Goal: Book appointment/travel/reservation

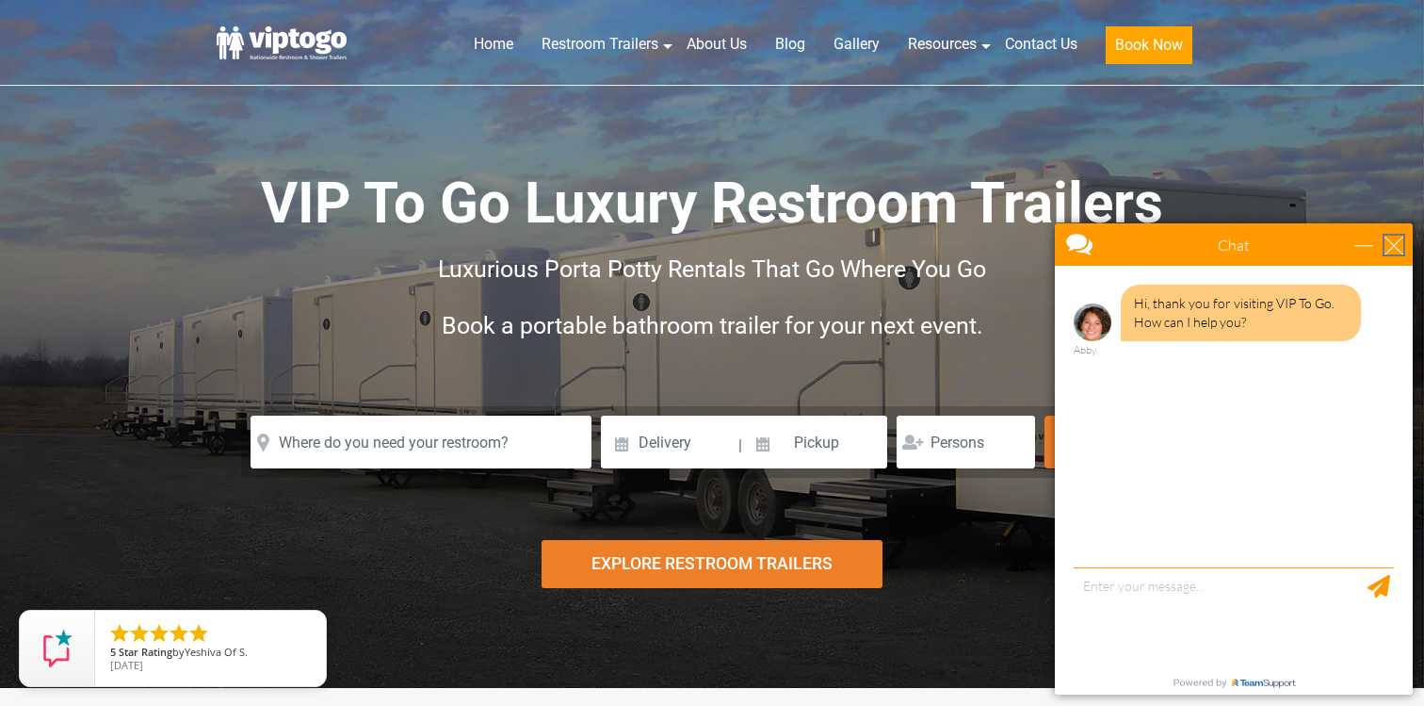
click at [1393, 249] on div "close" at bounding box center [1394, 244] width 19 height 19
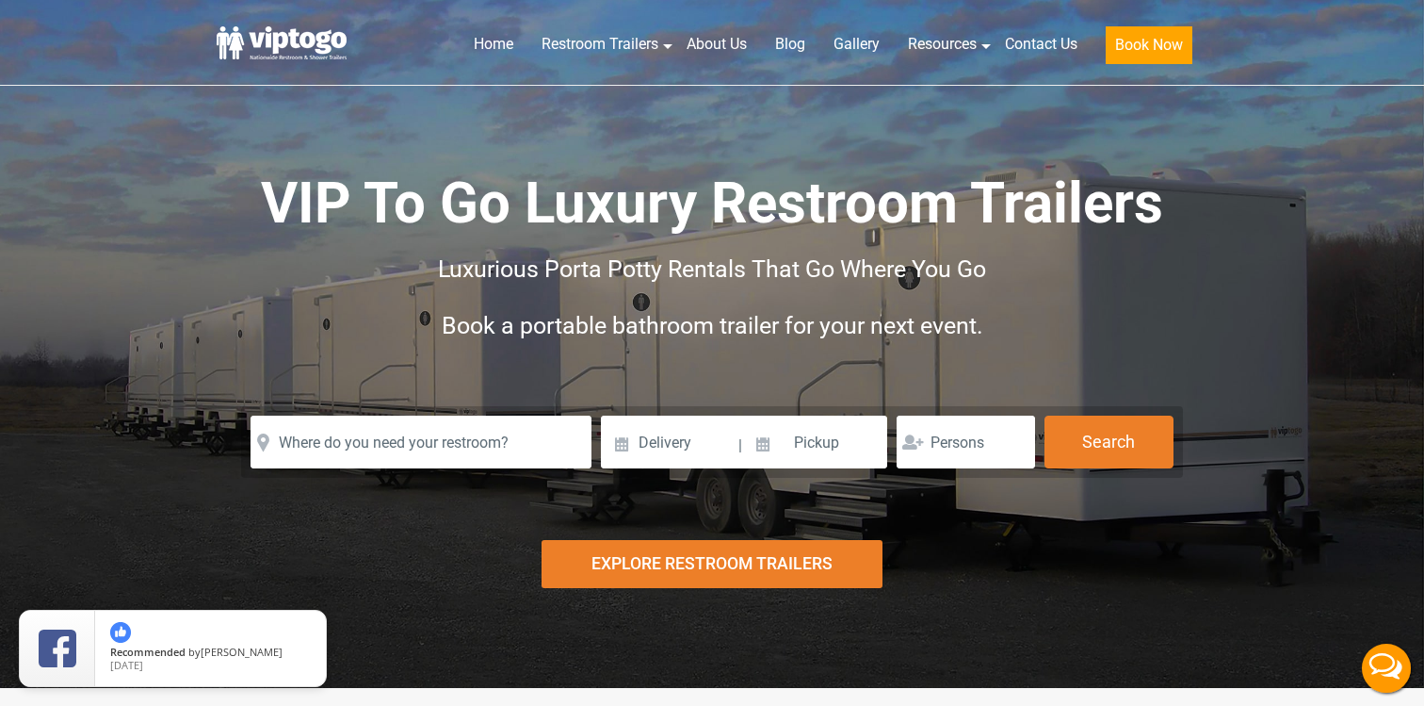
click at [692, 567] on div "Explore Restroom Trailers" at bounding box center [713, 564] width 342 height 48
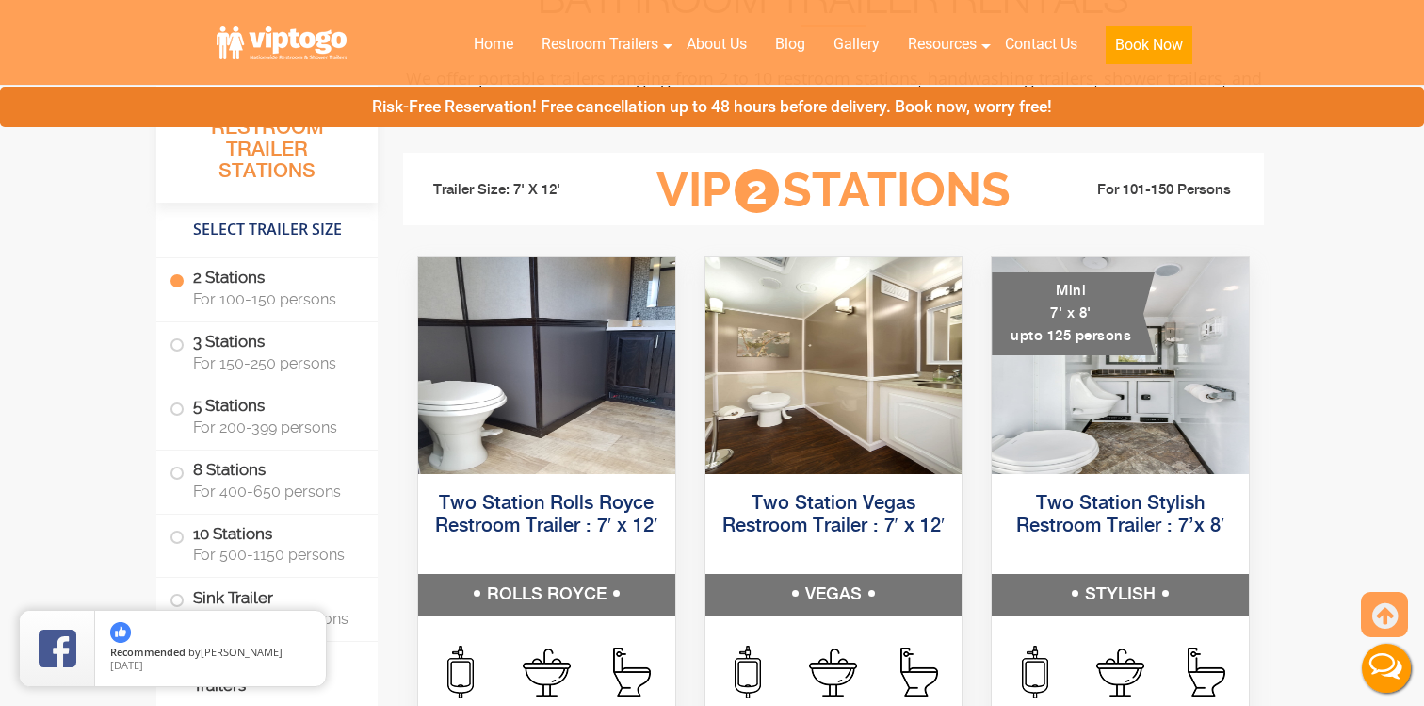
scroll to position [780, 0]
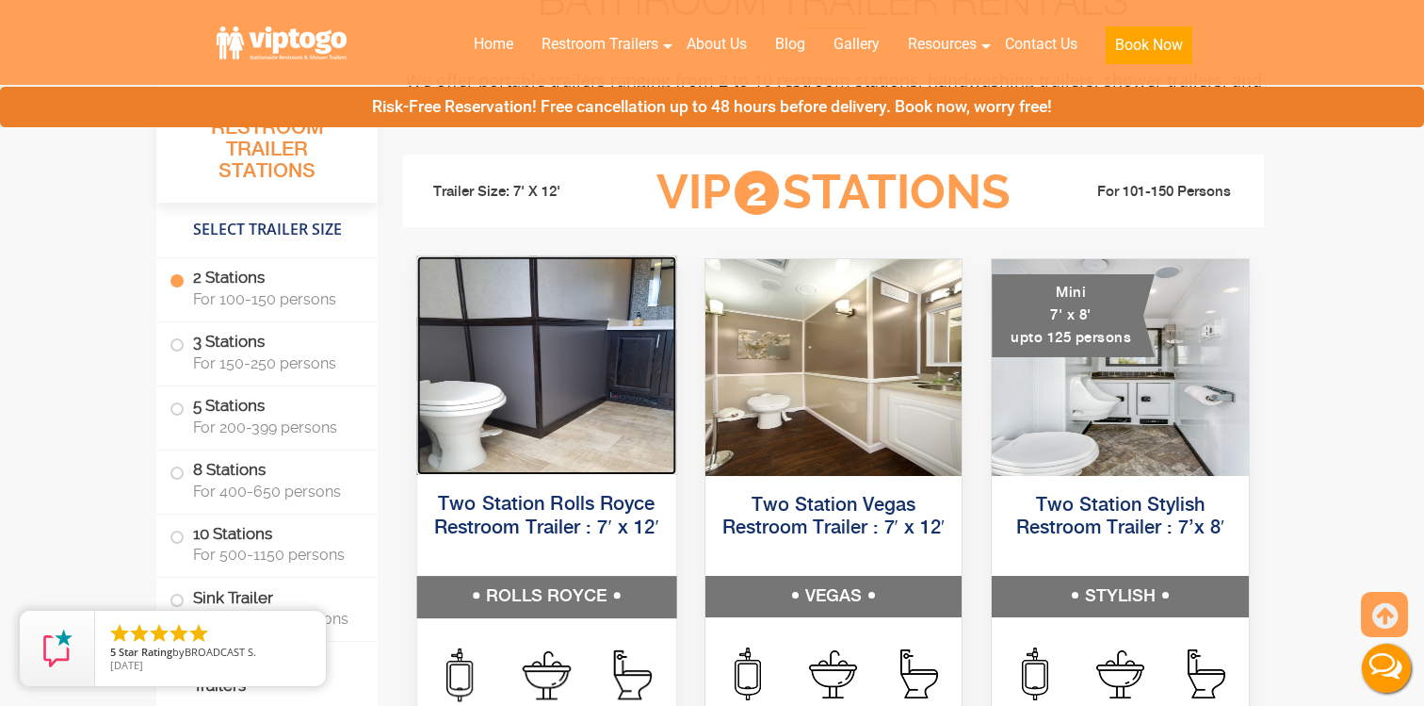
click at [516, 385] on img at bounding box center [546, 365] width 259 height 219
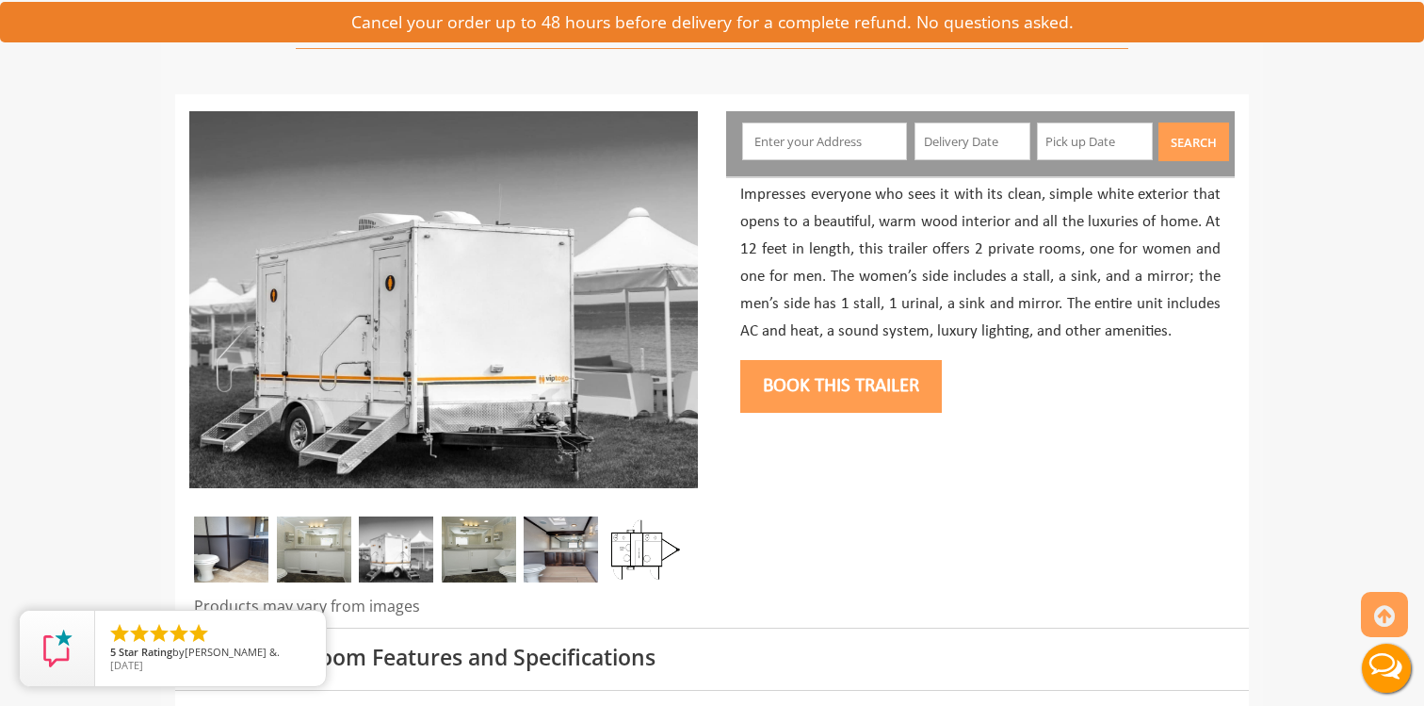
scroll to position [160, 0]
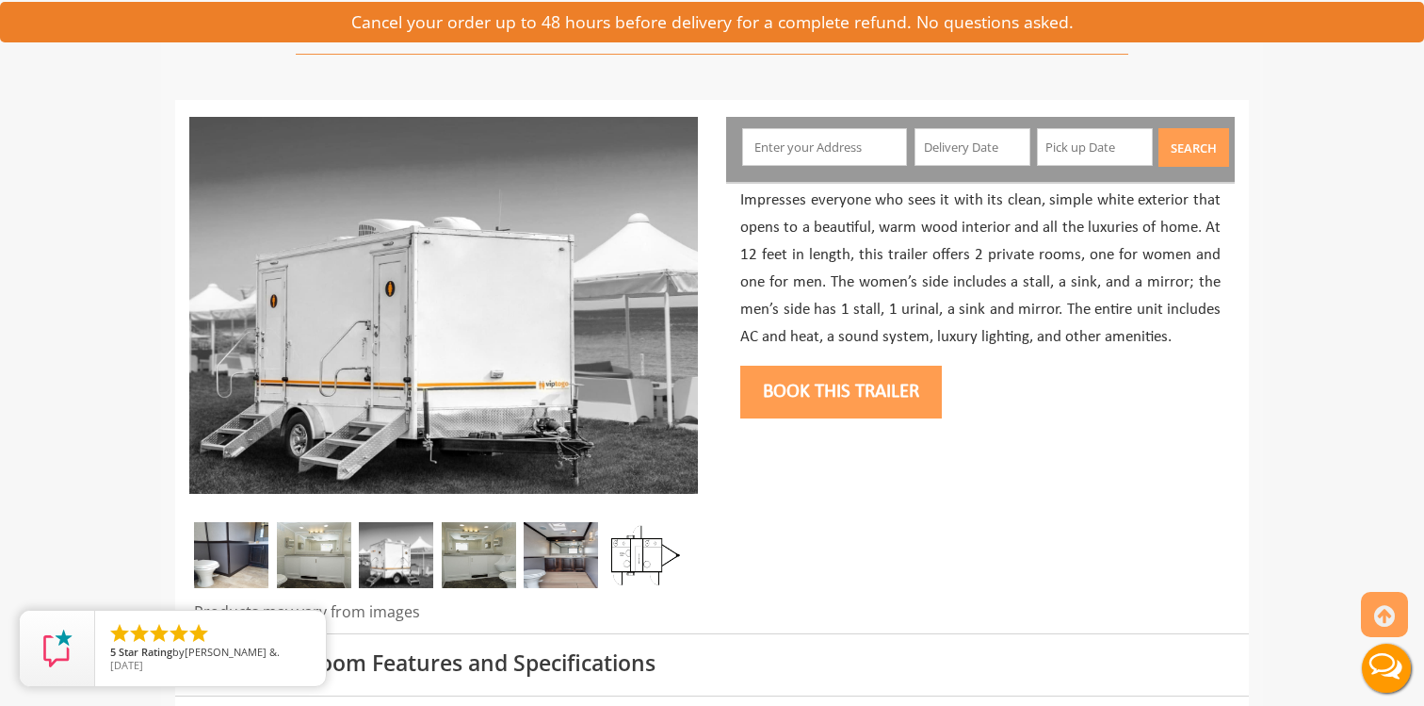
click at [302, 555] on img at bounding box center [314, 555] width 74 height 66
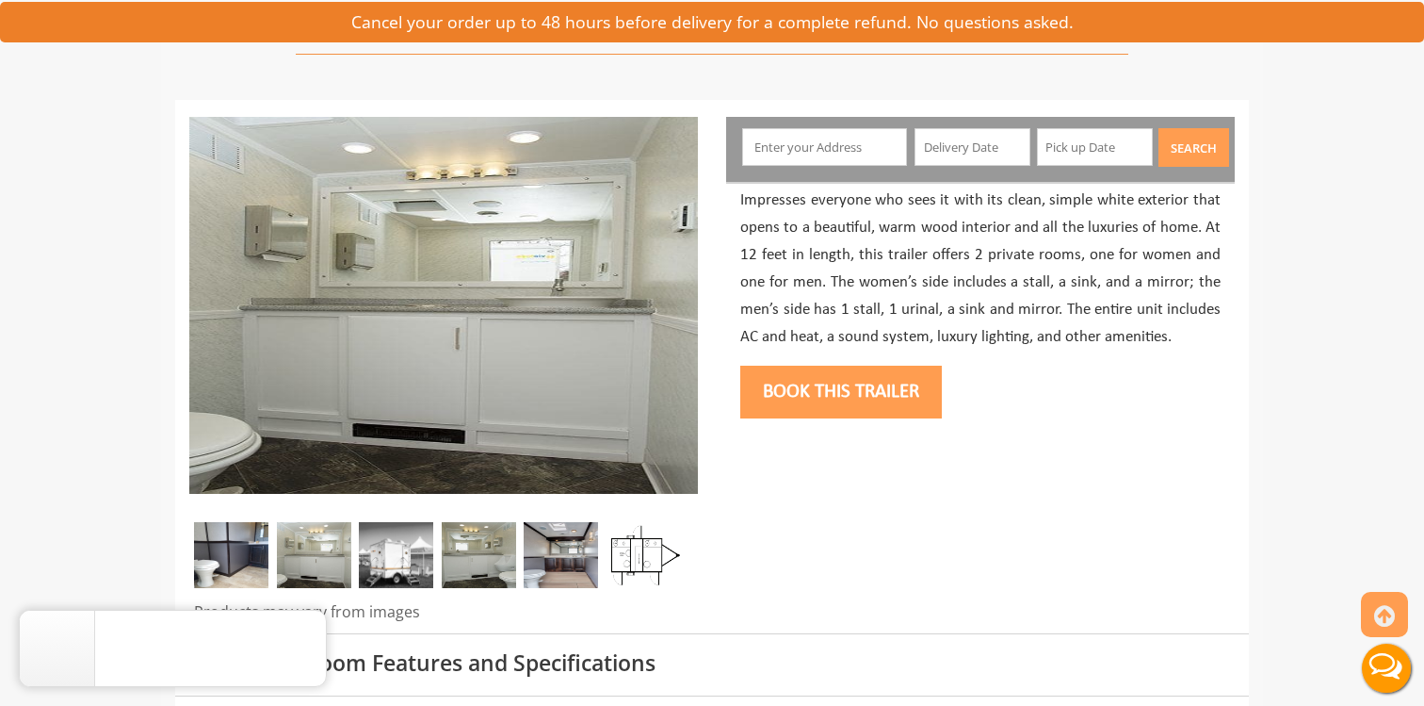
click at [388, 557] on img at bounding box center [396, 555] width 74 height 66
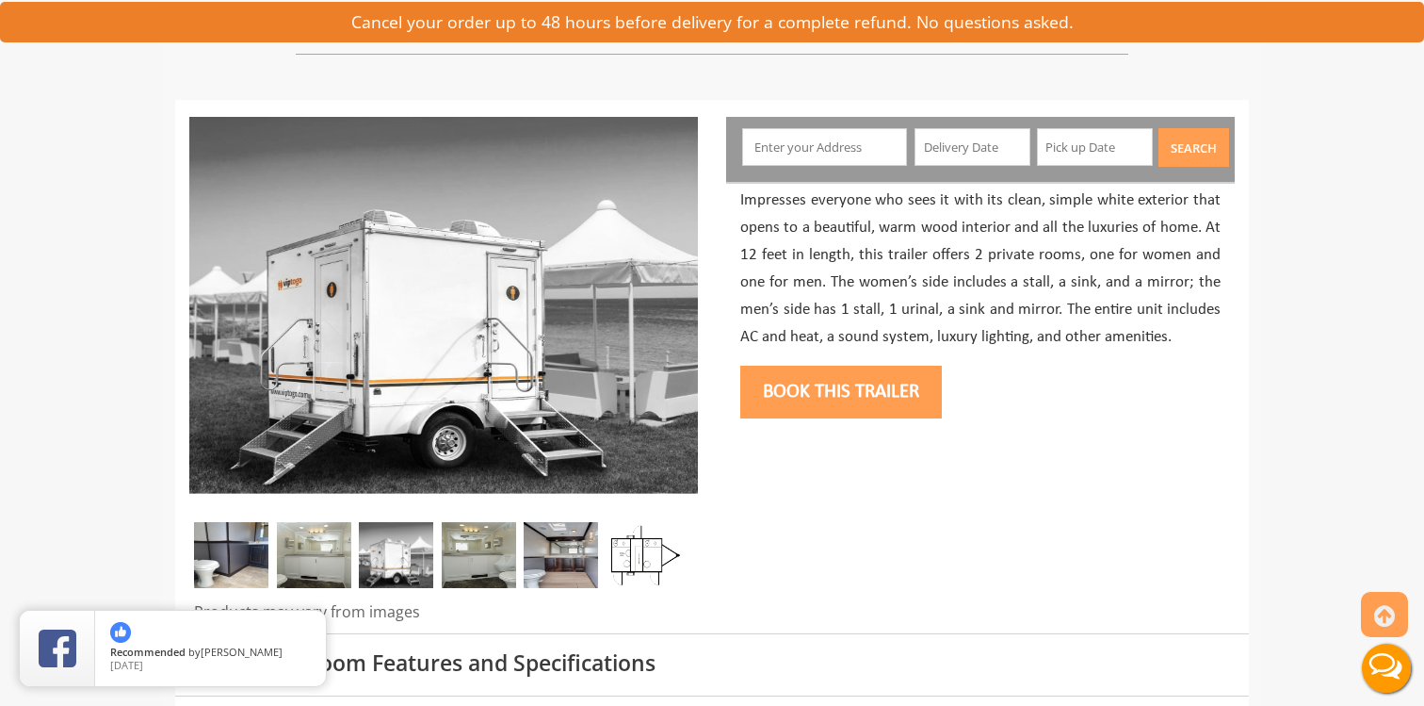
click at [496, 546] on img at bounding box center [479, 555] width 74 height 66
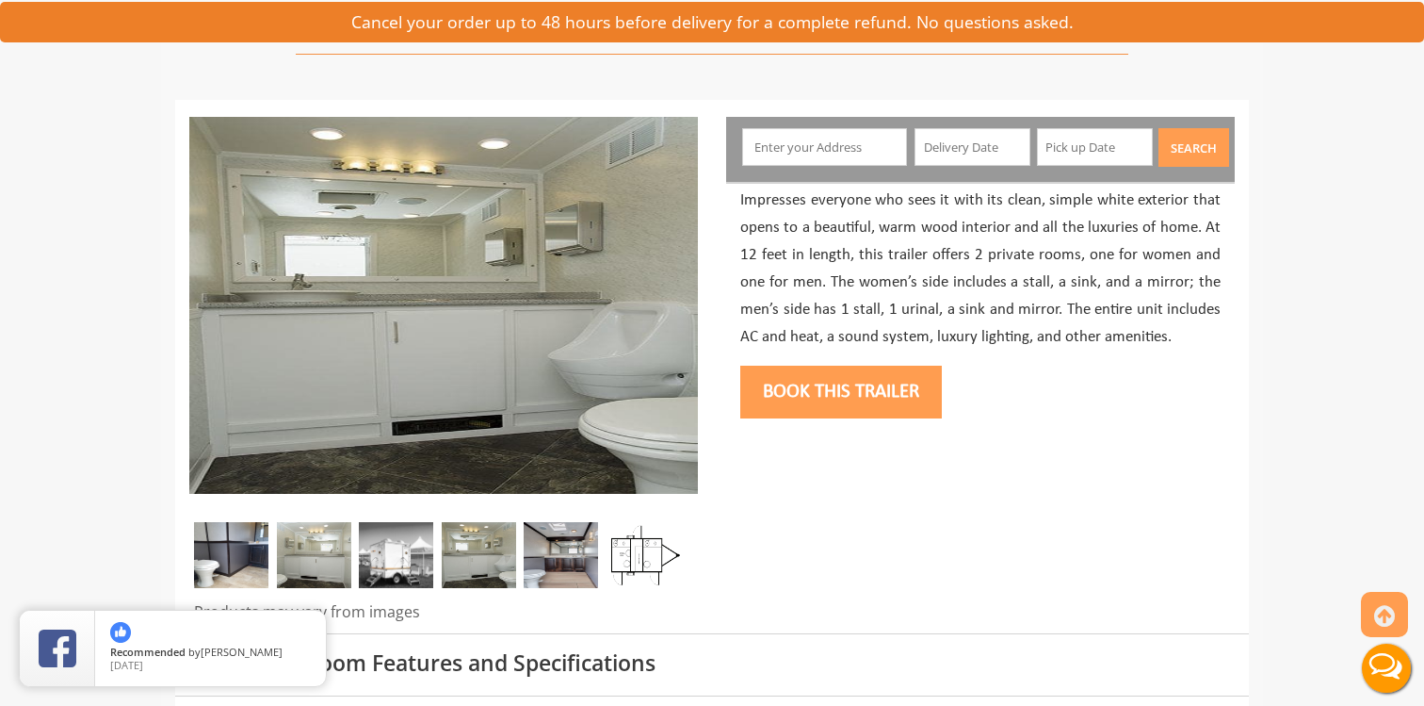
click at [555, 546] on img at bounding box center [561, 555] width 74 height 66
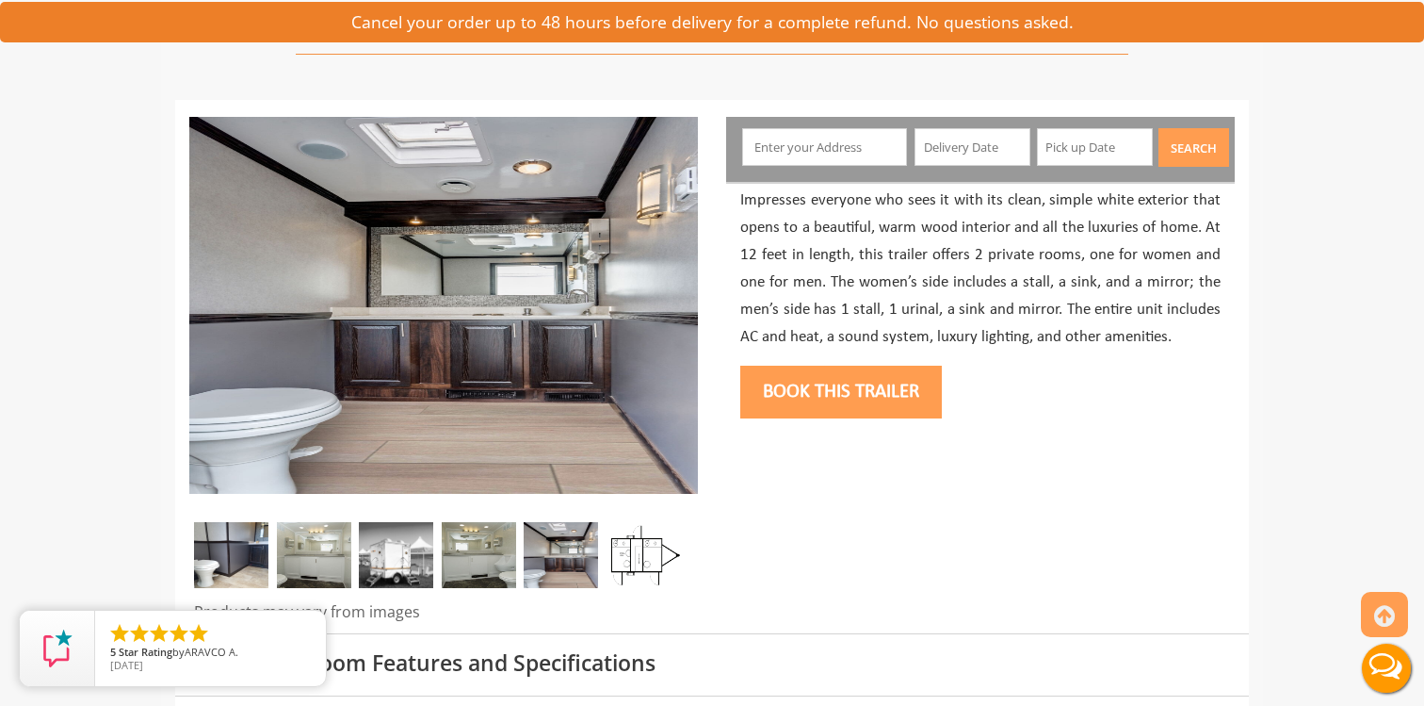
click at [631, 567] on img at bounding box center [643, 555] width 74 height 66
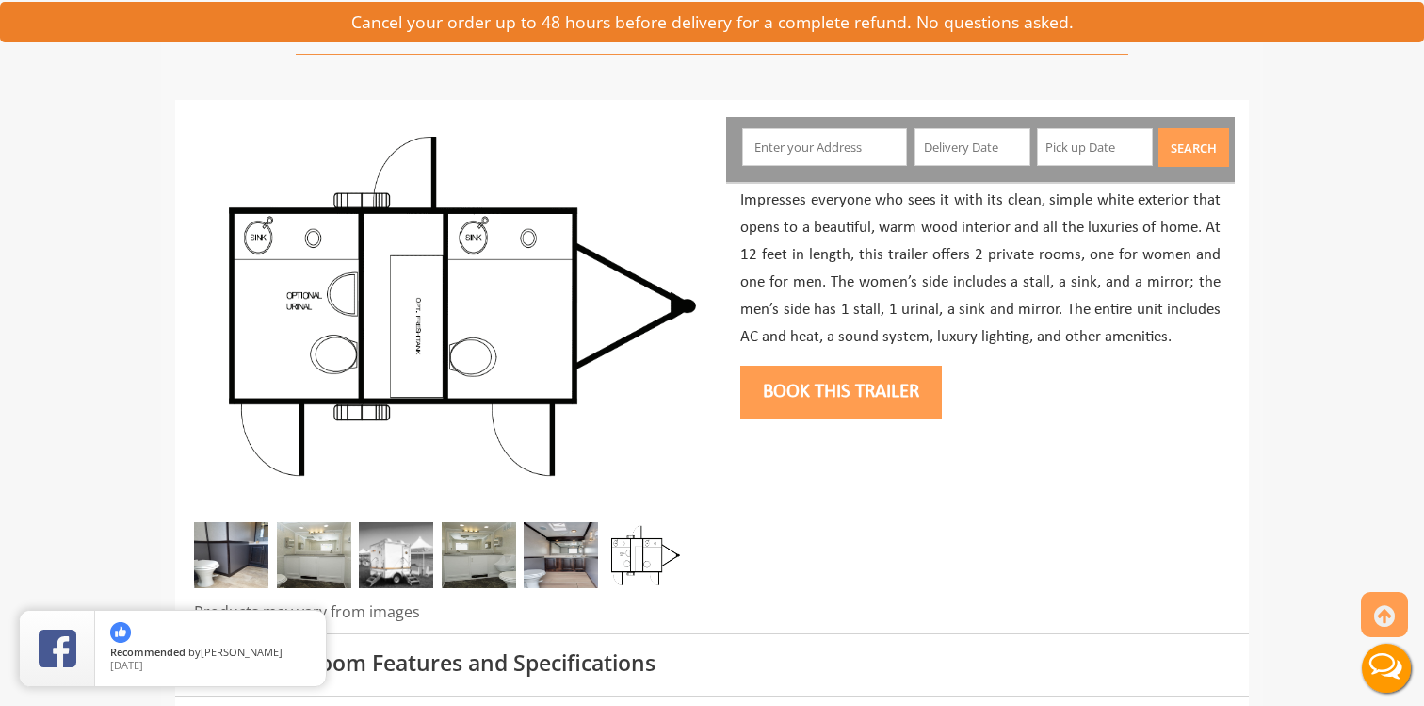
click at [841, 395] on button "Book this trailer" at bounding box center [841, 391] width 202 height 53
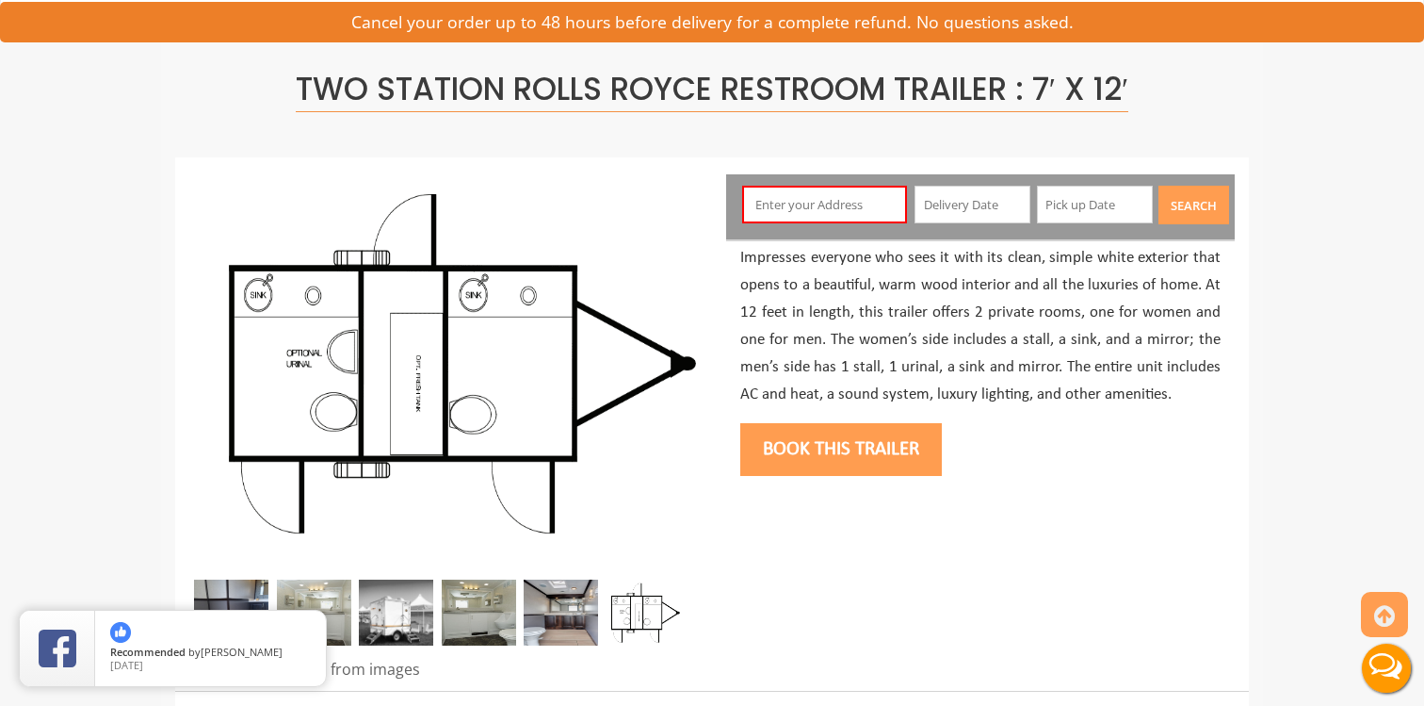
scroll to position [100, 0]
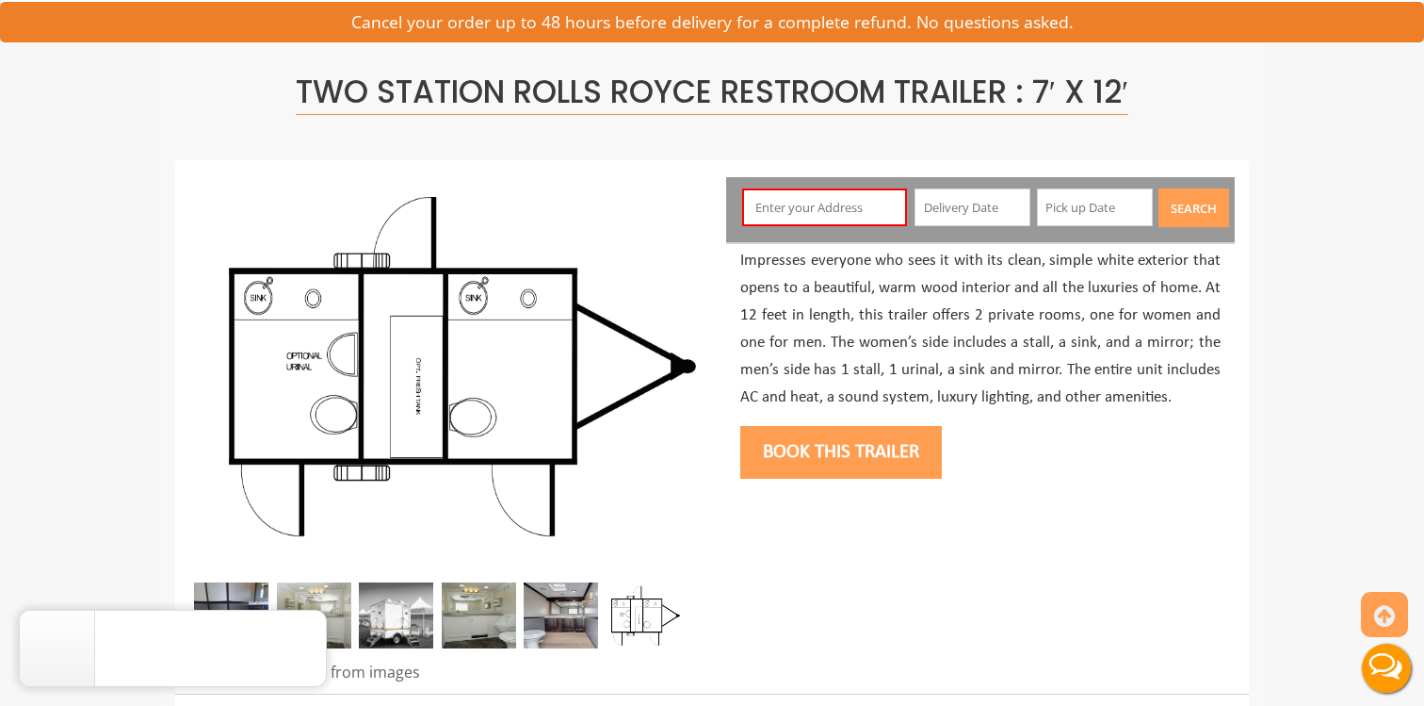
click at [826, 191] on input "text" at bounding box center [825, 207] width 166 height 38
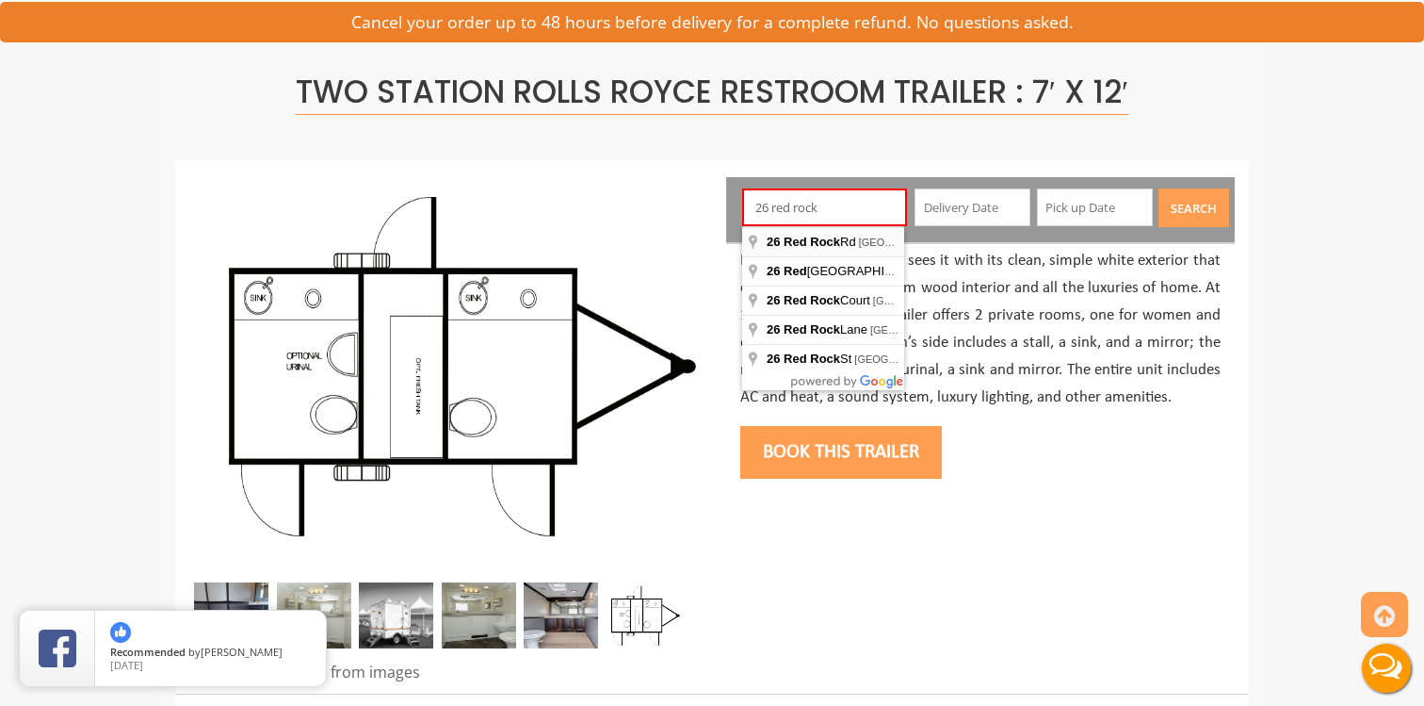
type input "[STREET_ADDRESS]"
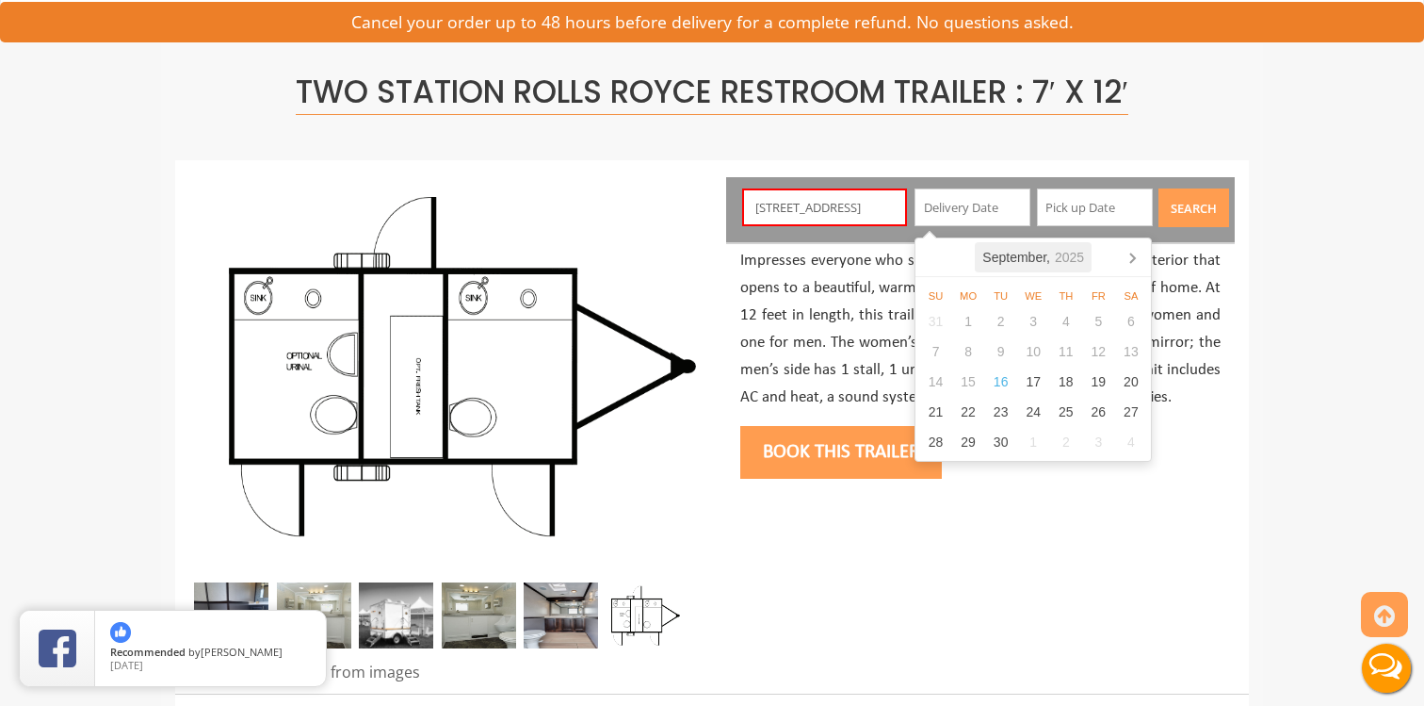
click at [1075, 260] on icon "2025" at bounding box center [1069, 257] width 29 height 19
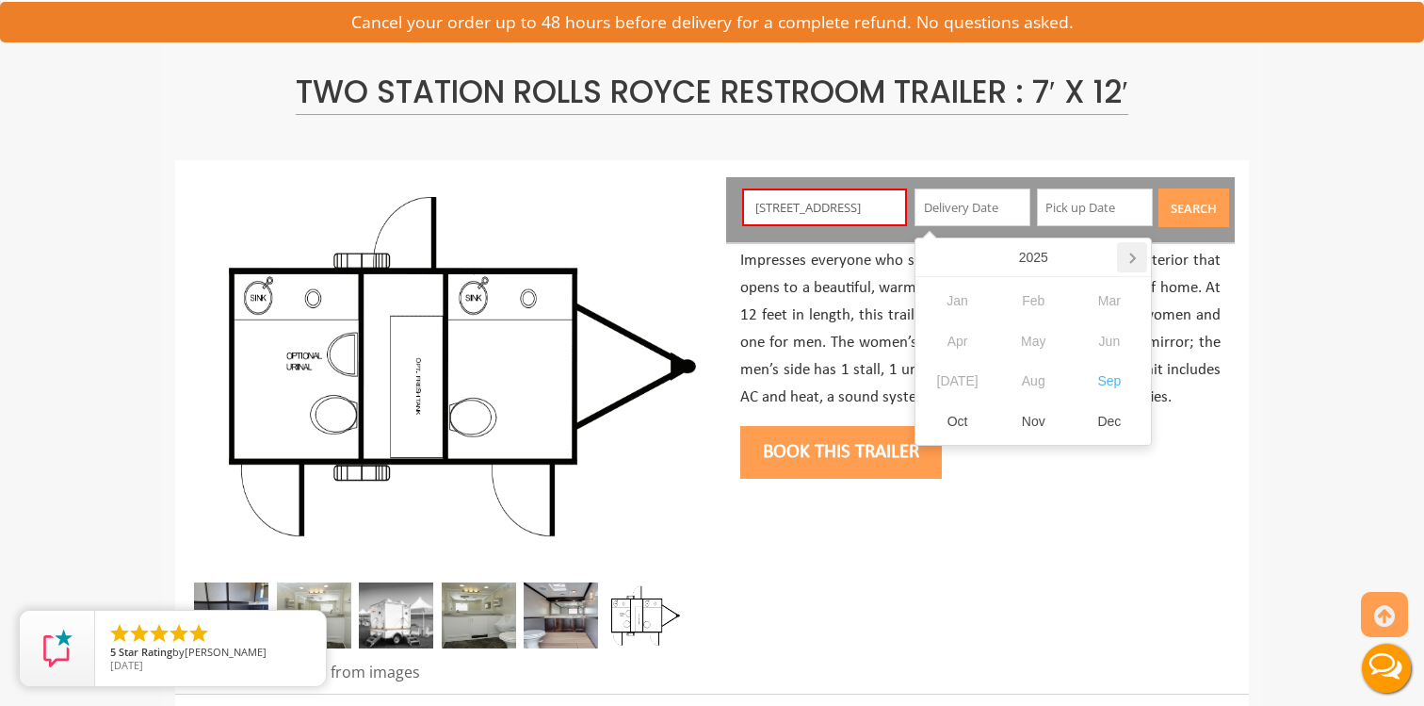
click at [1130, 257] on icon at bounding box center [1132, 257] width 30 height 30
click at [1106, 376] on div "Sep" at bounding box center [1110, 381] width 76 height 41
click at [1130, 351] on div "12" at bounding box center [1131, 351] width 33 height 30
type input "[DATE]"
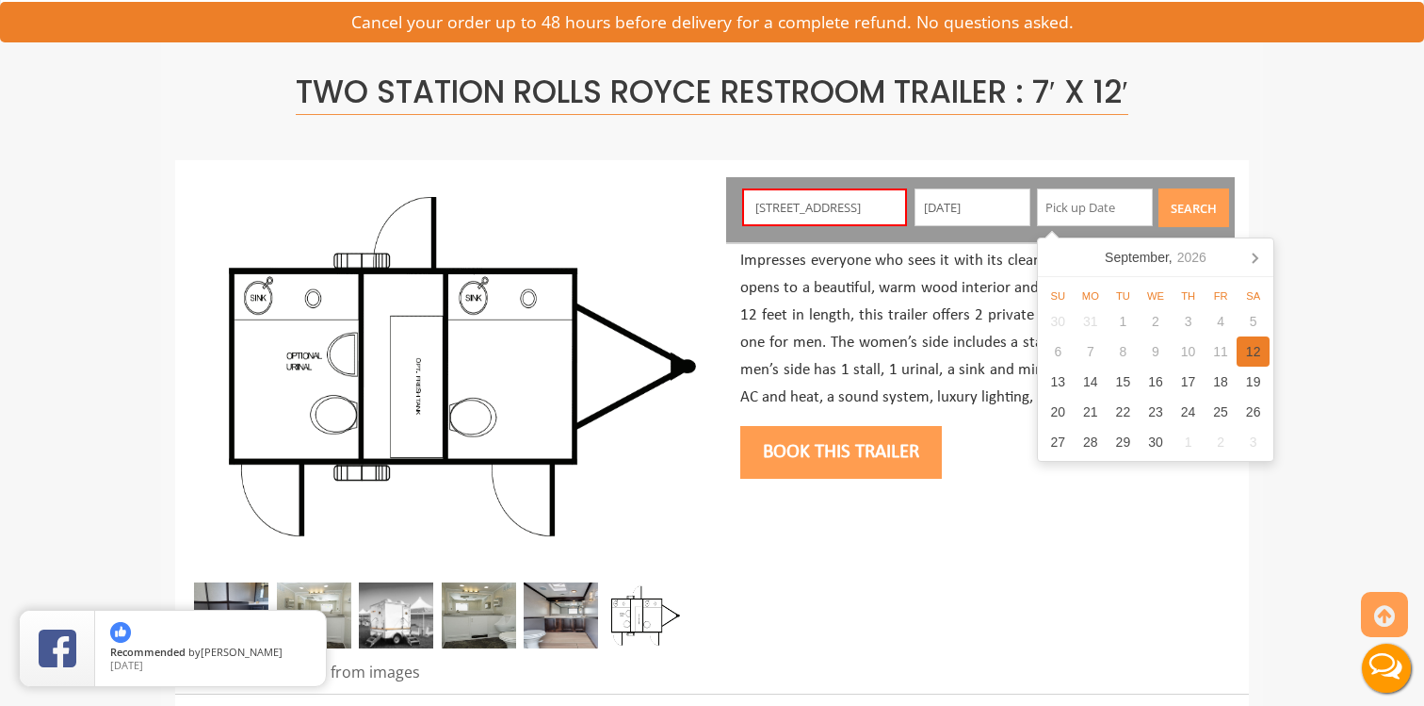
click at [1251, 349] on div "12" at bounding box center [1253, 351] width 33 height 30
type input "[DATE]"
click at [1210, 217] on button "Search" at bounding box center [1194, 207] width 71 height 39
